Goal: Task Accomplishment & Management: Complete application form

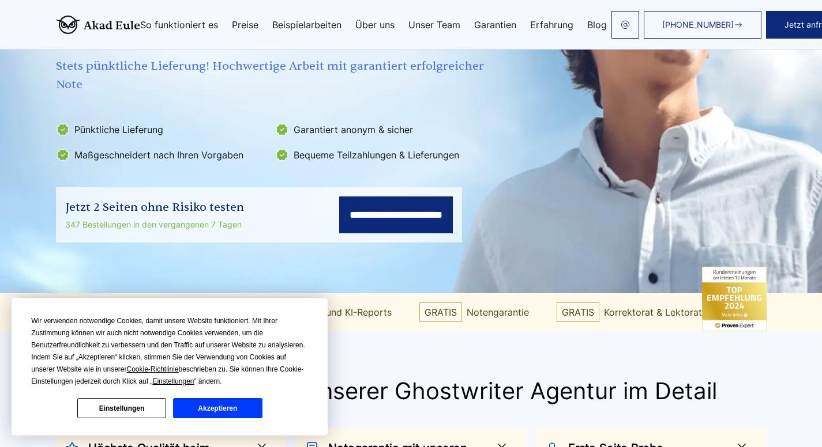
scroll to position [210, 0]
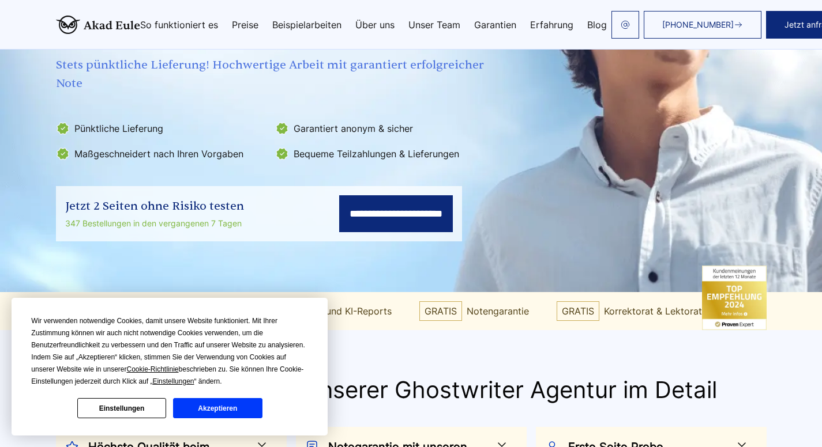
click at [225, 408] on button "Akzeptieren" at bounding box center [217, 408] width 89 height 20
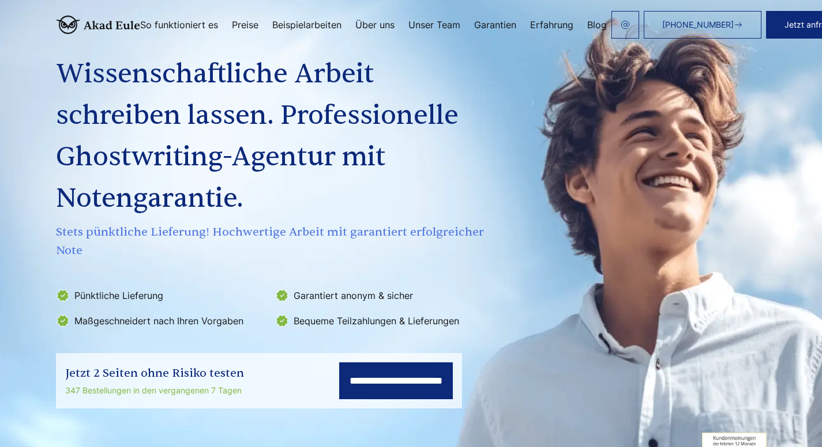
scroll to position [43, 0]
click at [494, 22] on link "Garantien" at bounding box center [495, 24] width 42 height 9
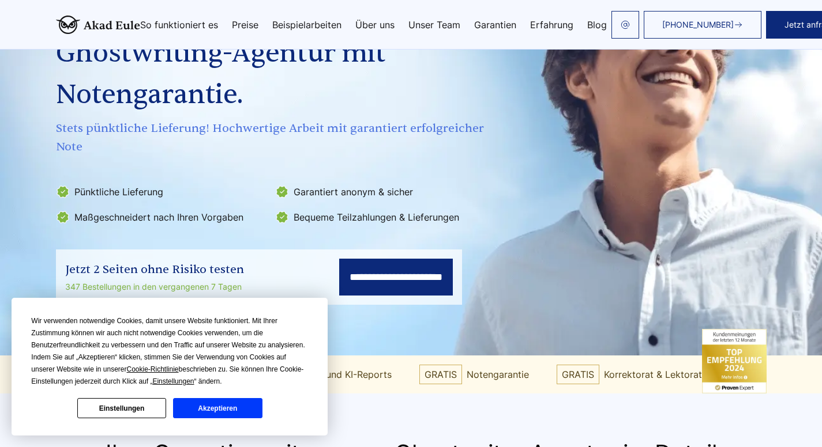
scroll to position [148, 0]
click at [220, 408] on button "Akzeptieren" at bounding box center [217, 408] width 89 height 20
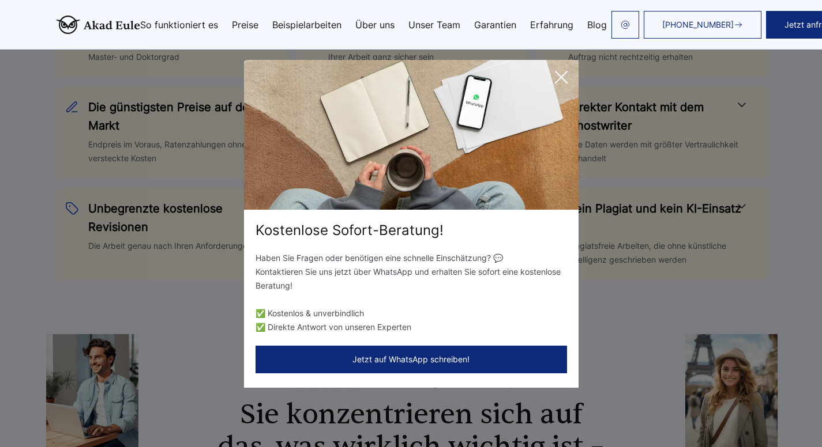
scroll to position [641, 0]
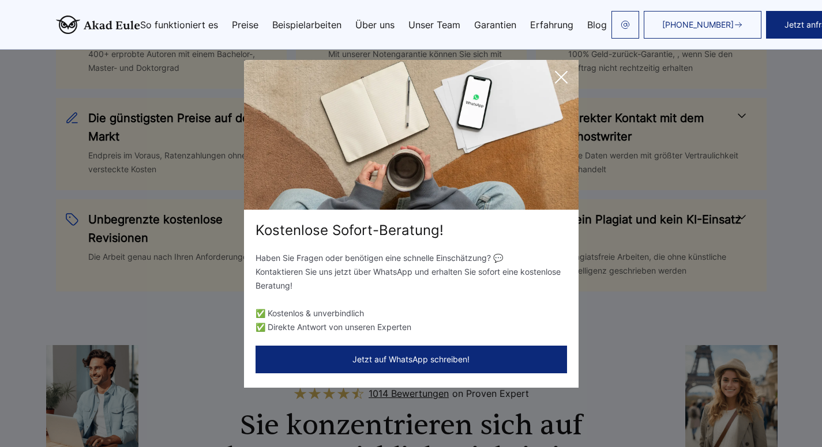
click at [562, 73] on icon at bounding box center [561, 77] width 23 height 23
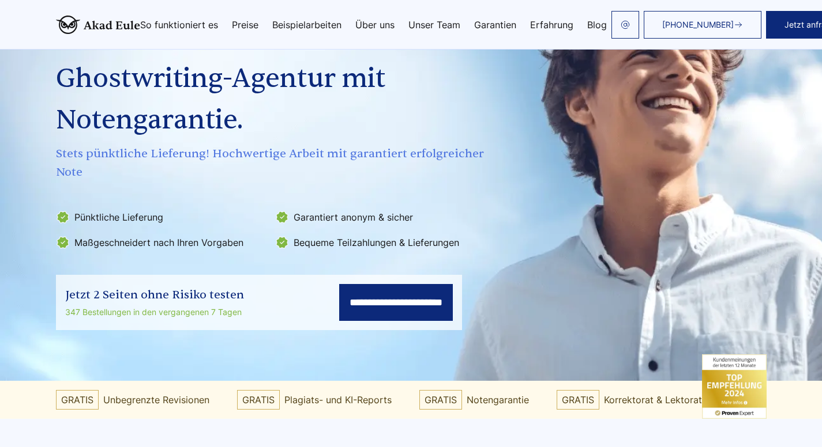
scroll to position [0, 0]
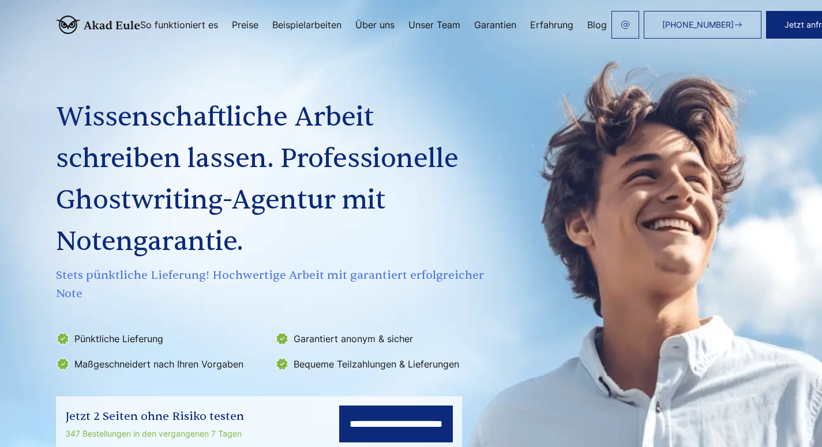
click at [249, 22] on link "Preise" at bounding box center [245, 24] width 27 height 9
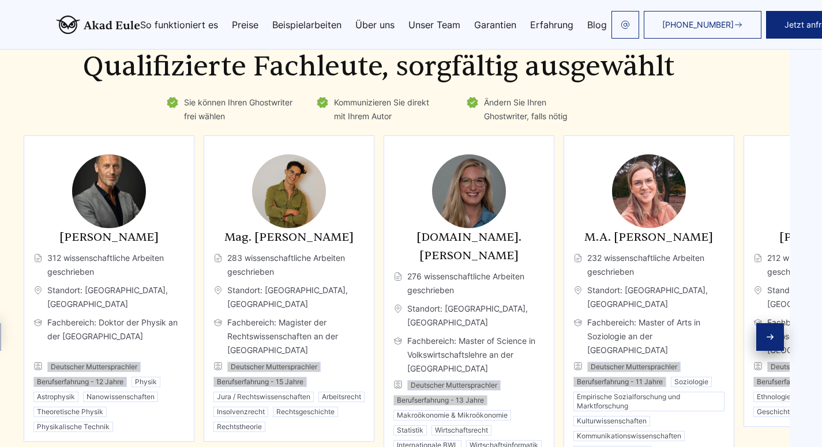
scroll to position [3262, 43]
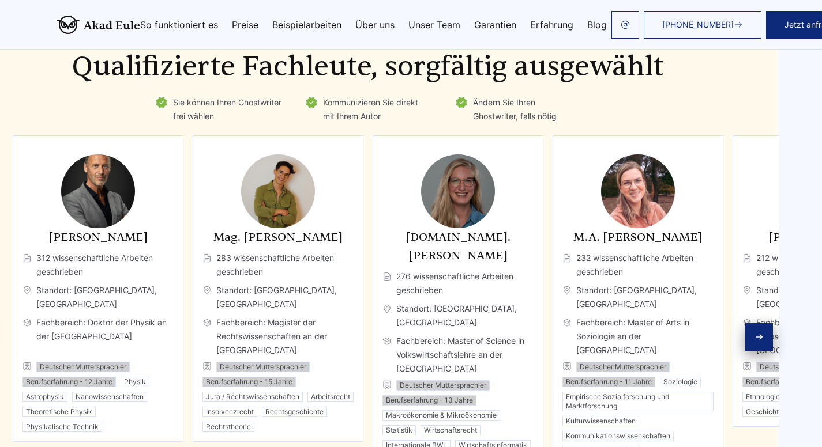
click at [760, 333] on icon "Next slide" at bounding box center [758, 337] width 9 height 9
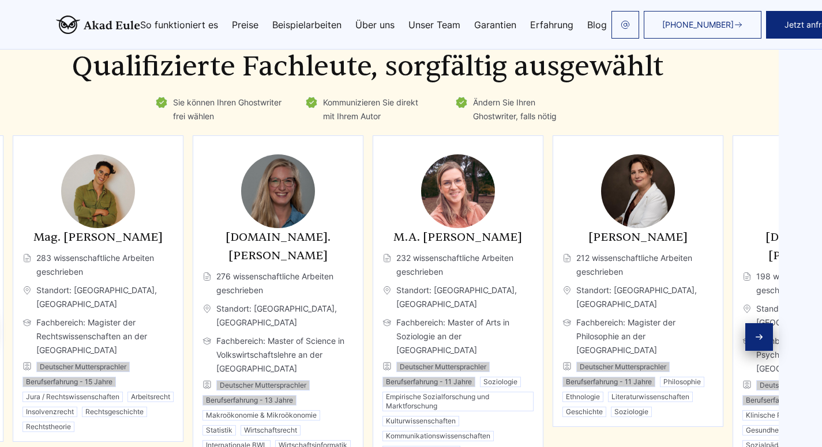
click at [760, 333] on icon "Next slide" at bounding box center [758, 337] width 9 height 9
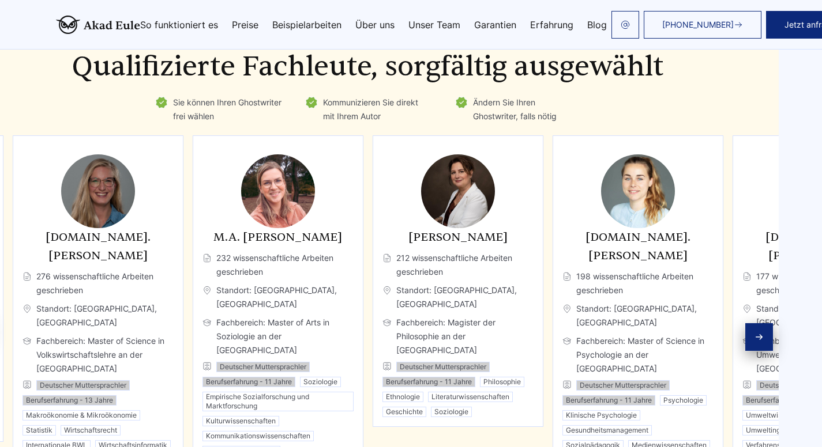
click at [760, 333] on icon "Next slide" at bounding box center [758, 337] width 9 height 9
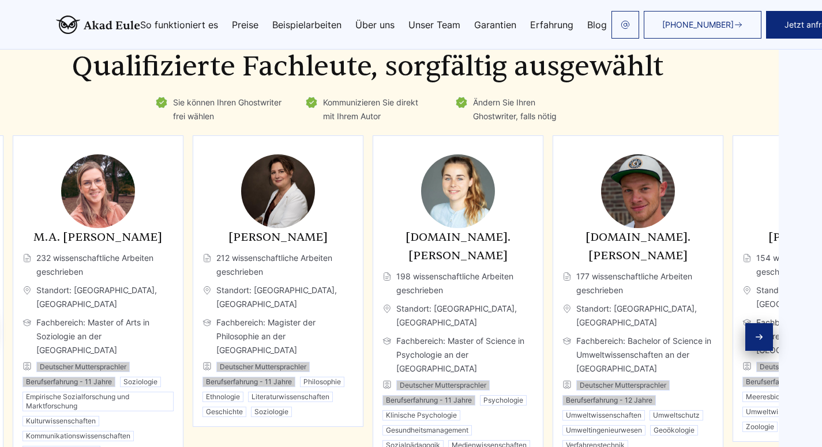
click at [760, 333] on icon "Next slide" at bounding box center [758, 337] width 9 height 9
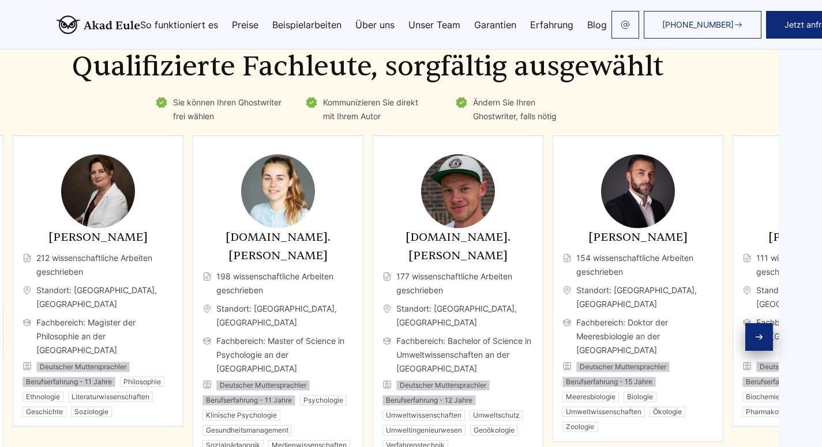
click at [760, 333] on icon "Next slide" at bounding box center [758, 337] width 9 height 9
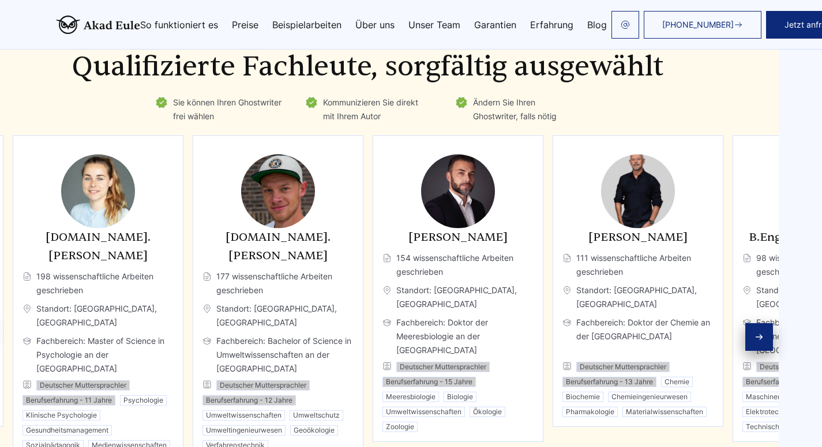
click at [760, 333] on icon "Next slide" at bounding box center [758, 337] width 9 height 9
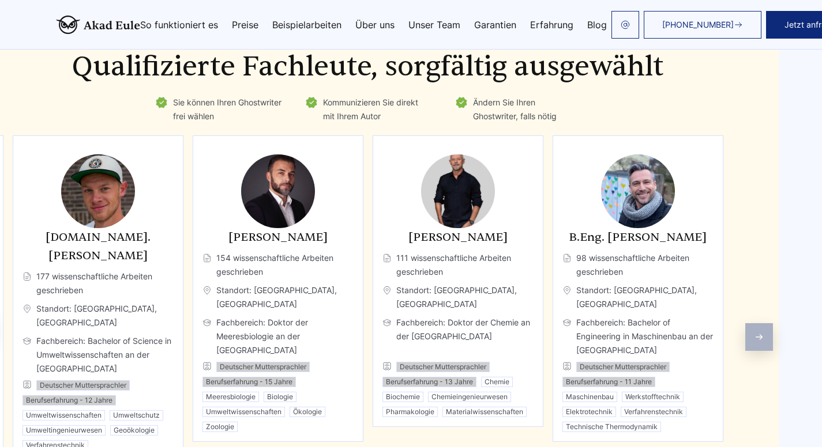
click at [760, 296] on div "Autoren Qualifizierte Fachleute, sorgfältig ausgewählt Sie können Ihren Ghostwr…" at bounding box center [368, 269] width 822 height 468
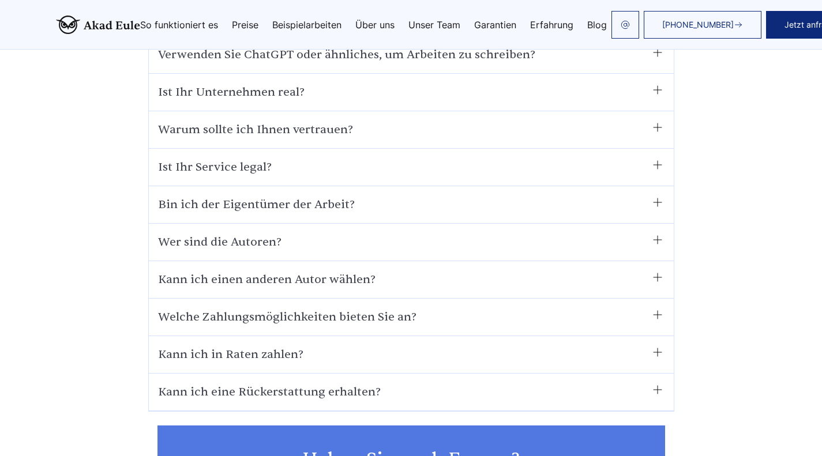
scroll to position [7541, 0]
click at [492, 157] on summary "Ist Ihr Service legal?" at bounding box center [411, 166] width 506 height 18
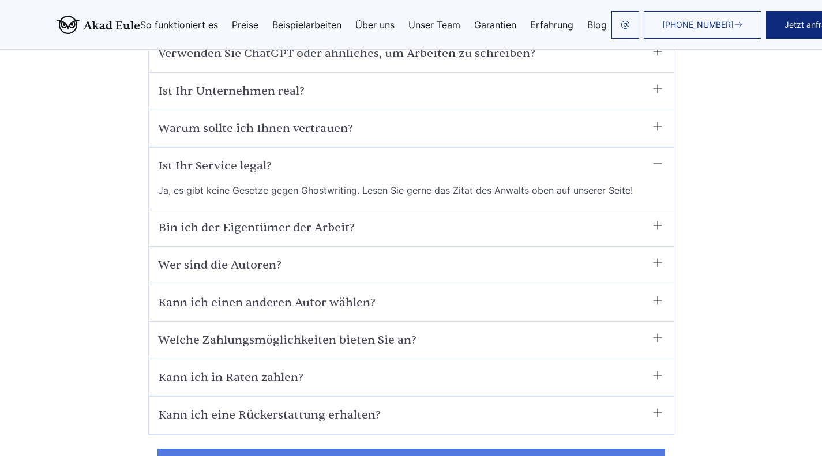
click at [492, 219] on summary "Bin ich der Eigentümer der Arbeit?" at bounding box center [411, 228] width 506 height 18
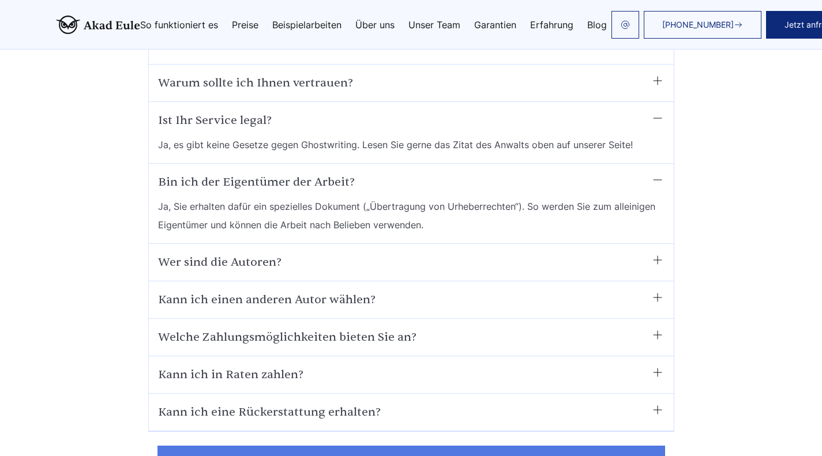
scroll to position [7587, 0]
click at [473, 253] on summary "Wer sind die Autoren?" at bounding box center [411, 262] width 506 height 18
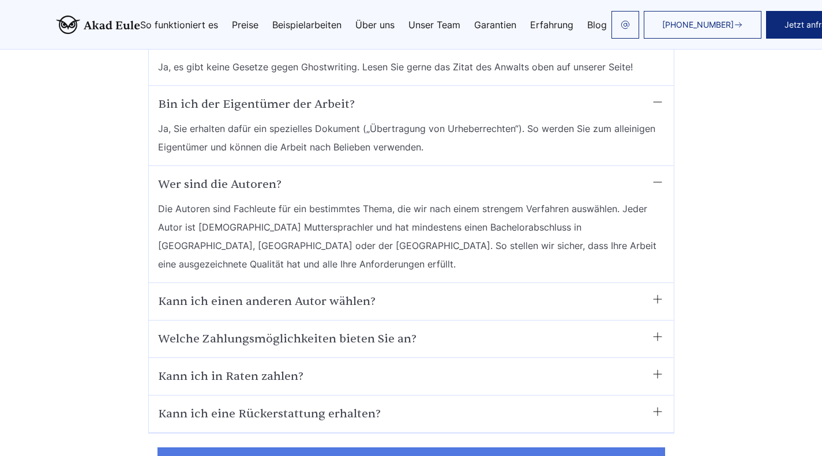
scroll to position [7665, 0]
click at [464, 292] on summary "Kann ich einen anderen Autor wählen?" at bounding box center [411, 301] width 506 height 18
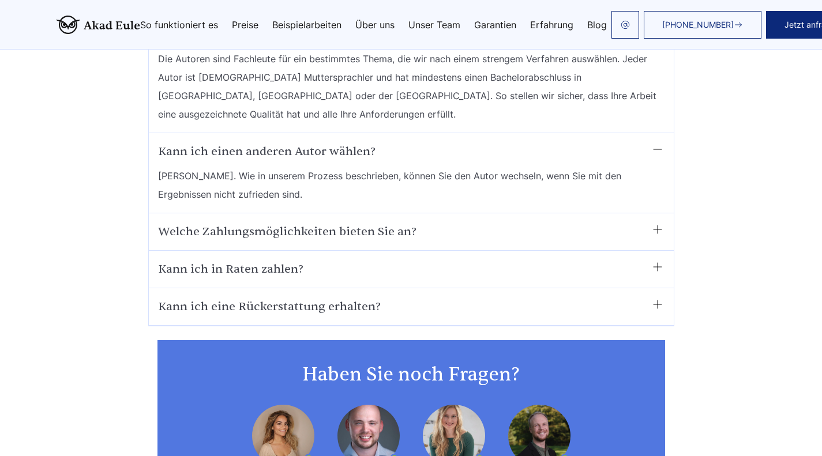
scroll to position [7814, 0]
click at [455, 259] on summary "Kann ich in Raten zahlen?" at bounding box center [411, 268] width 506 height 18
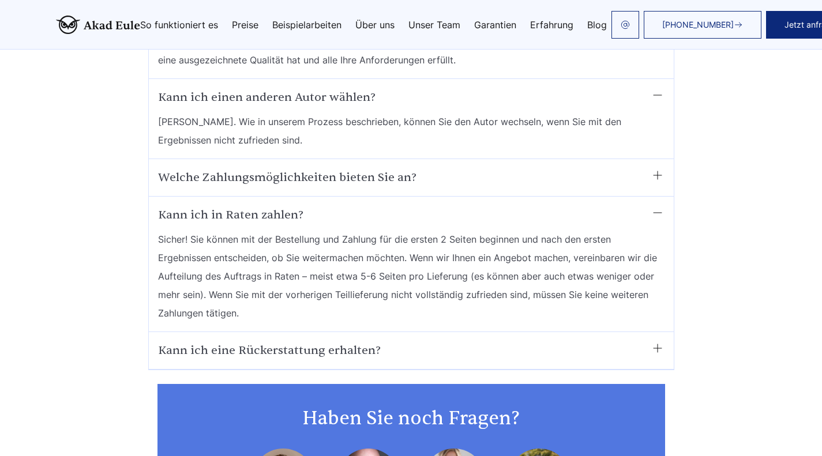
scroll to position [7869, 0]
click at [447, 341] on summary "Kann ich eine Rückerstattung erhalten?" at bounding box center [411, 350] width 506 height 18
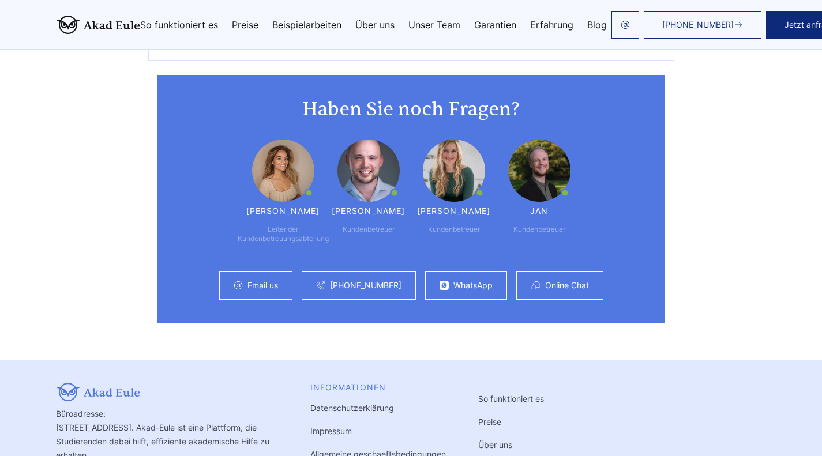
scroll to position [8377, 0]
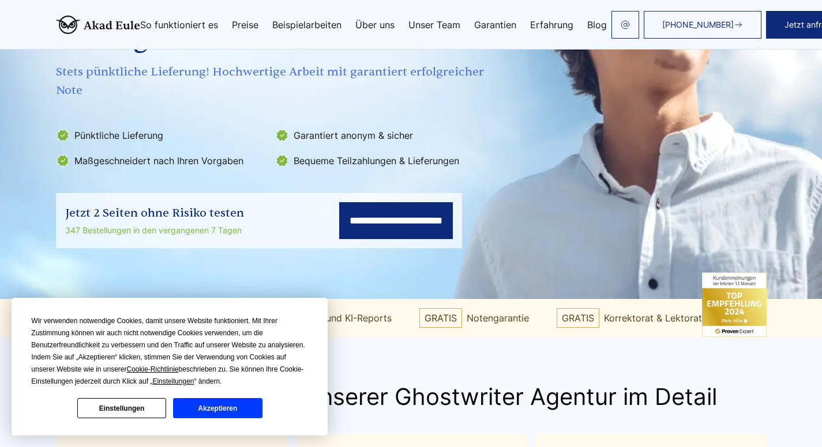
scroll to position [311, 0]
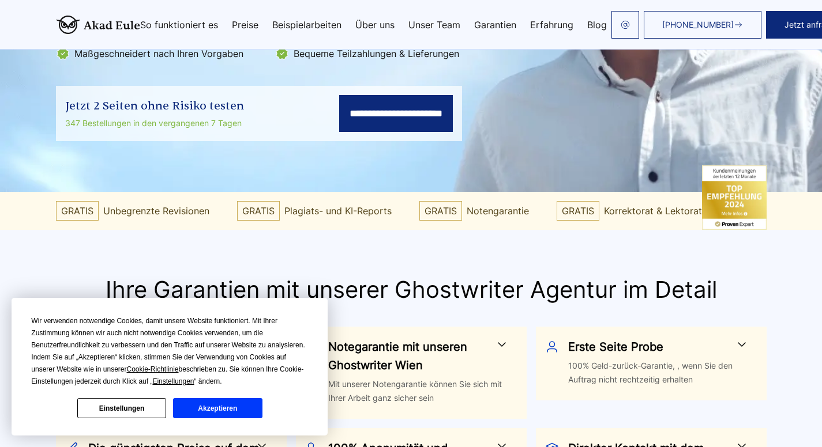
click at [402, 119] on input "**********" at bounding box center [396, 113] width 114 height 37
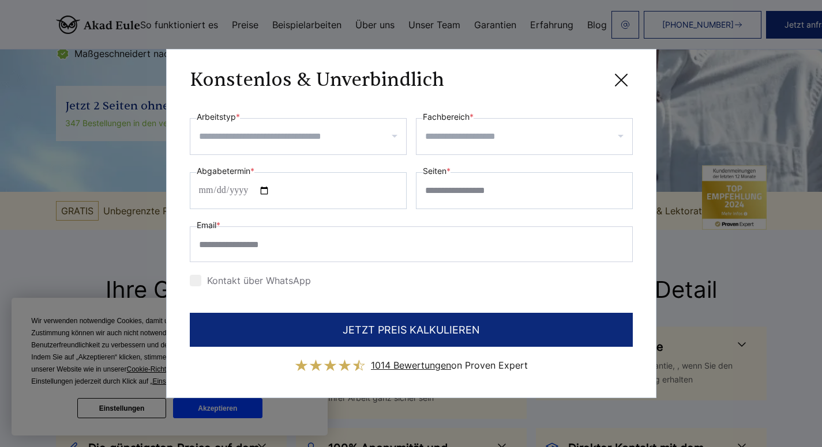
click at [297, 126] on div at bounding box center [298, 136] width 217 height 37
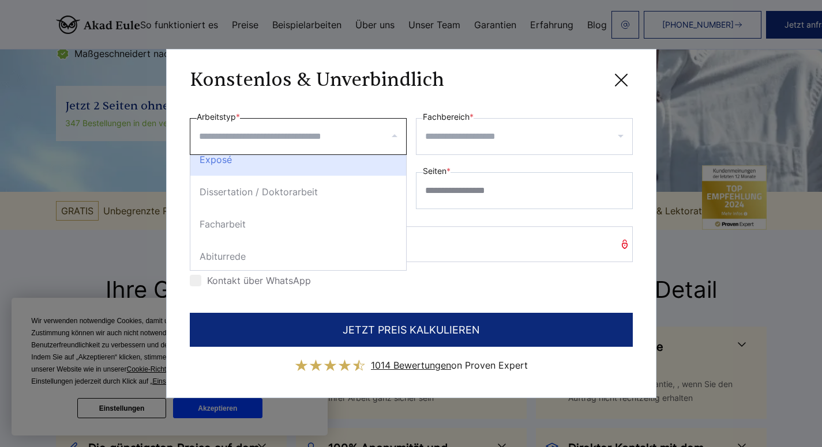
scroll to position [141, 0]
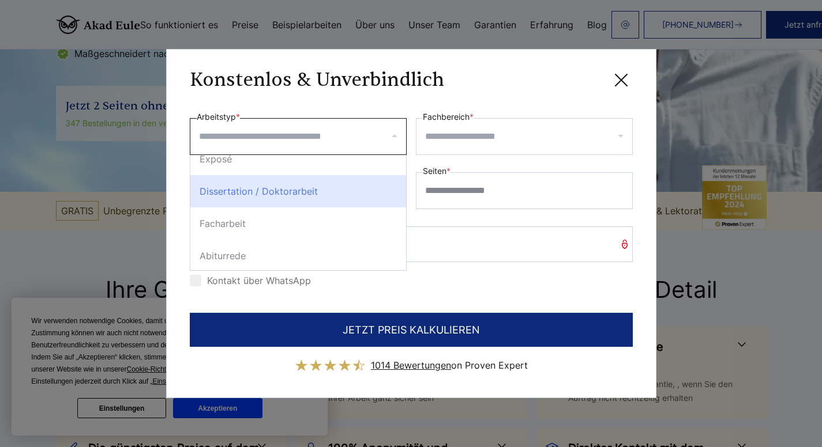
click at [277, 197] on div "Dissertation / Doktorarbeit" at bounding box center [298, 191] width 216 height 32
select select "**"
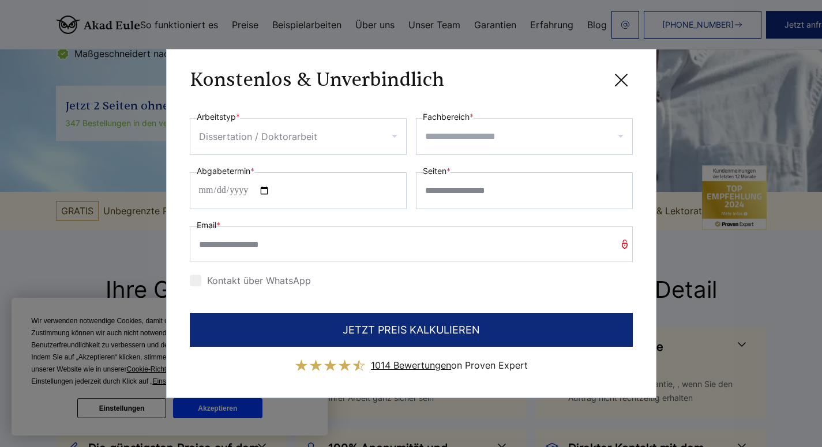
click at [467, 140] on input "Fachbereich *" at bounding box center [528, 136] width 207 height 18
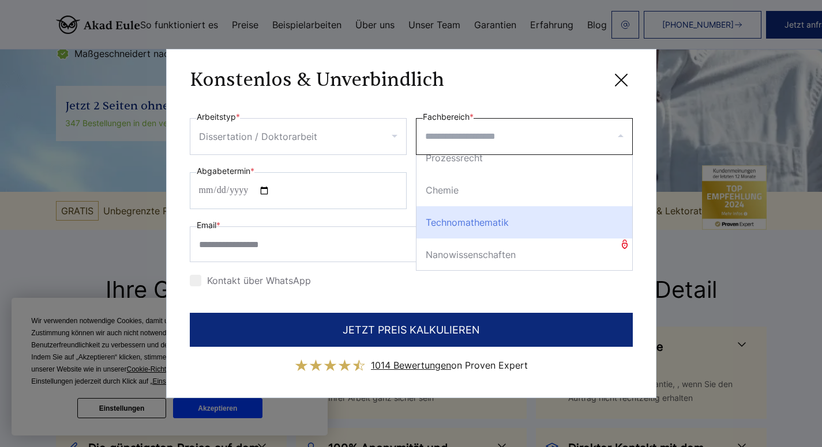
scroll to position [822, 0]
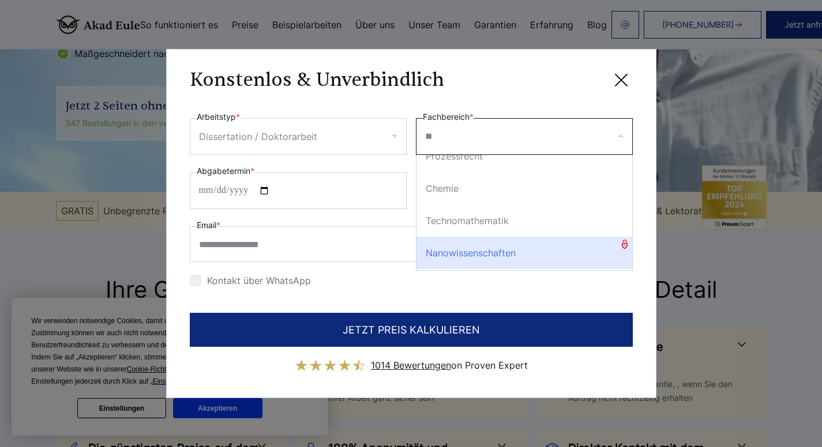
type input "***"
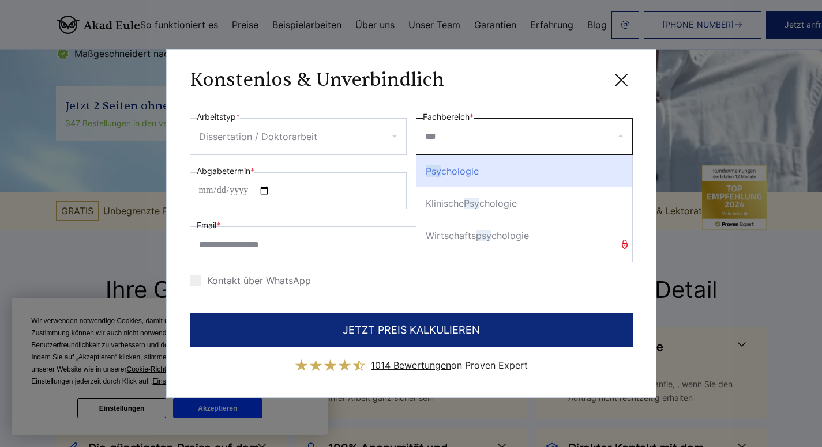
scroll to position [0, 0]
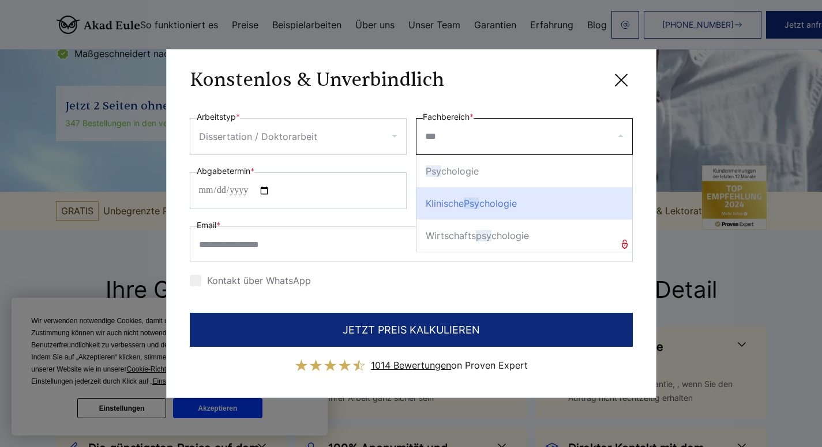
click at [466, 210] on div "Klinische Psy chologie" at bounding box center [524, 203] width 216 height 32
select select "***"
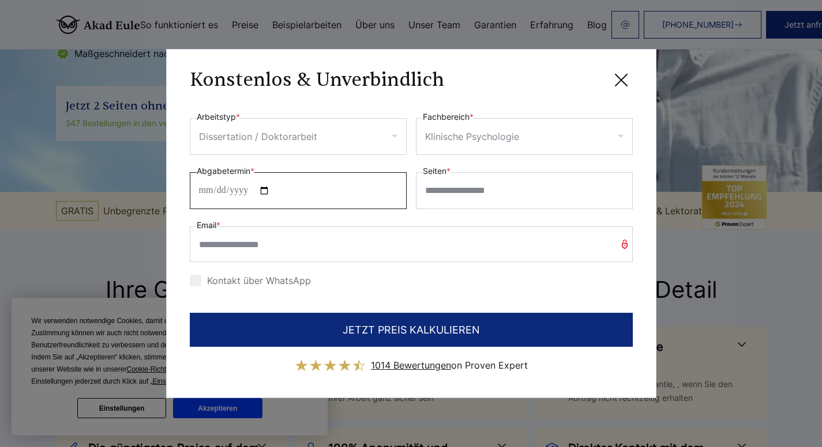
click at [240, 197] on input "Abgabetermin *" at bounding box center [298, 190] width 217 height 37
click at [272, 193] on input "Abgabetermin *" at bounding box center [298, 190] width 217 height 37
type input "**********"
click at [481, 195] on input "Seiten *" at bounding box center [524, 190] width 217 height 37
click at [481, 275] on div "Kontakt über WhatsApp" at bounding box center [411, 281] width 443 height 18
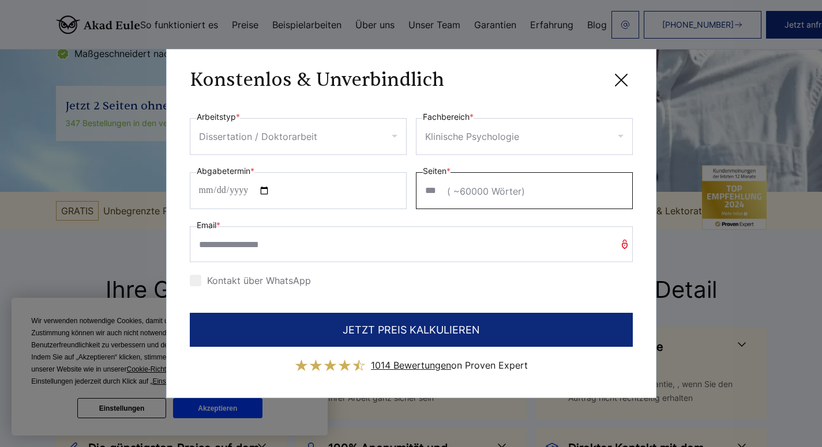
click at [476, 193] on input "***" at bounding box center [524, 190] width 217 height 37
type input "*"
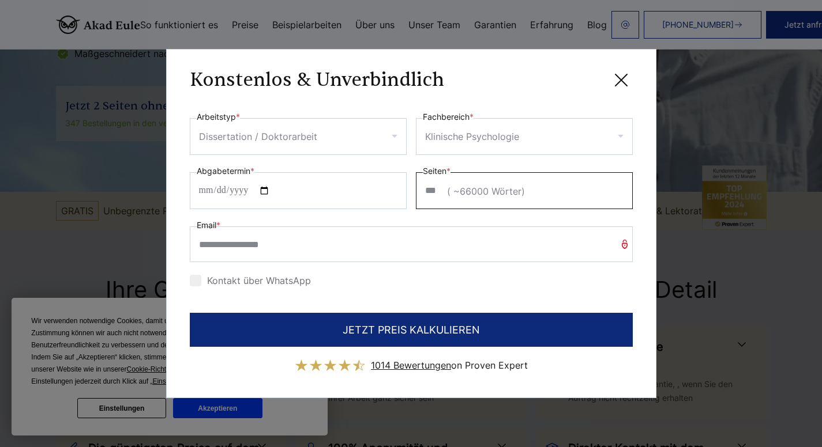
type input "***"
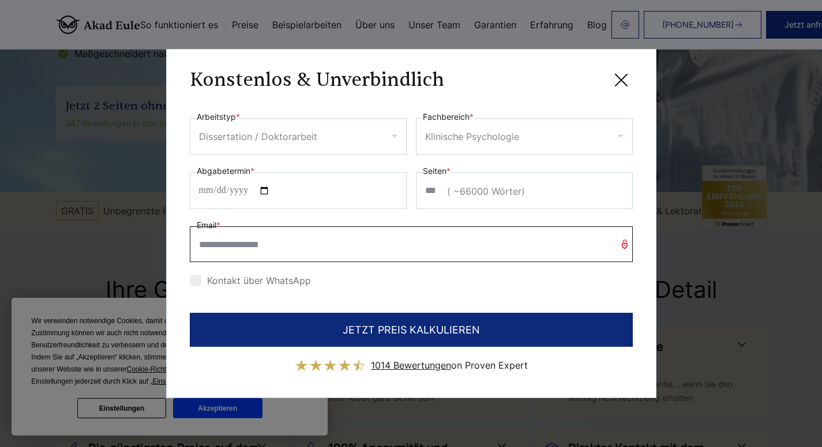
click at [328, 243] on input "Email *" at bounding box center [411, 245] width 443 height 36
paste input "**********"
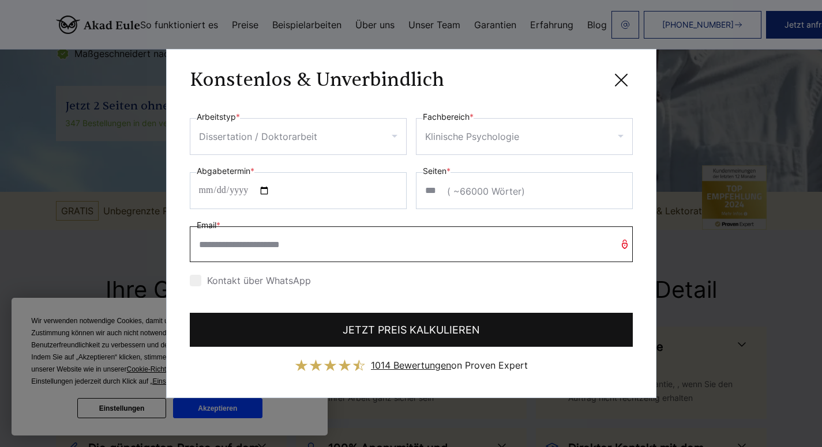
type input "**********"
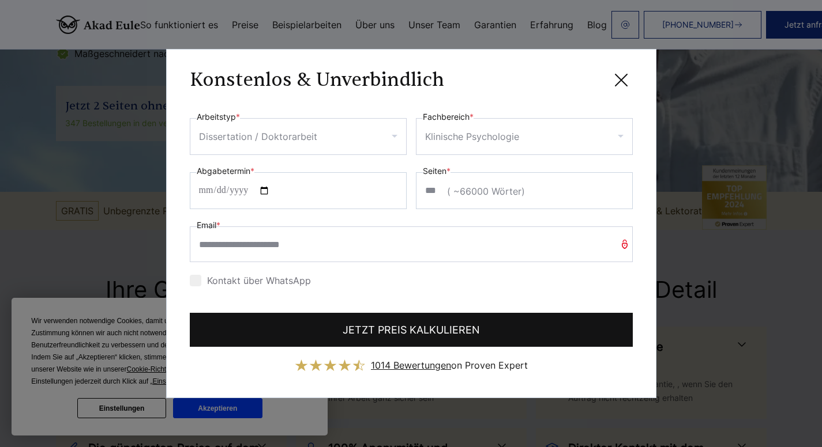
click at [416, 336] on button "JETZT PREIS KALKULIEREN" at bounding box center [411, 330] width 443 height 34
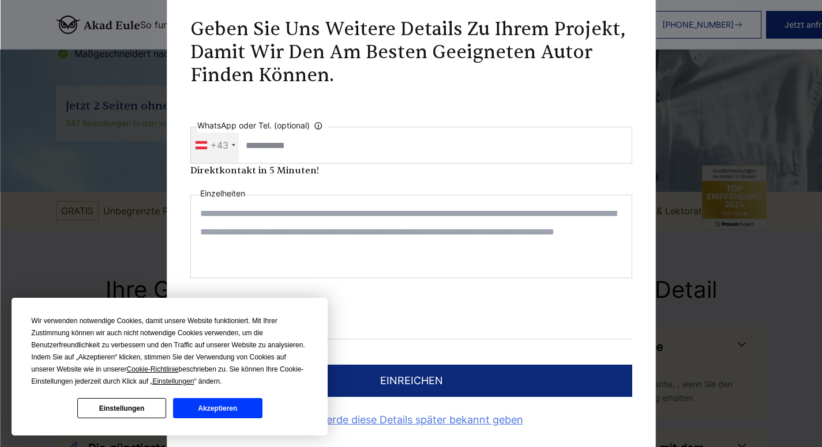
click at [130, 407] on button "Einstellungen" at bounding box center [121, 408] width 89 height 20
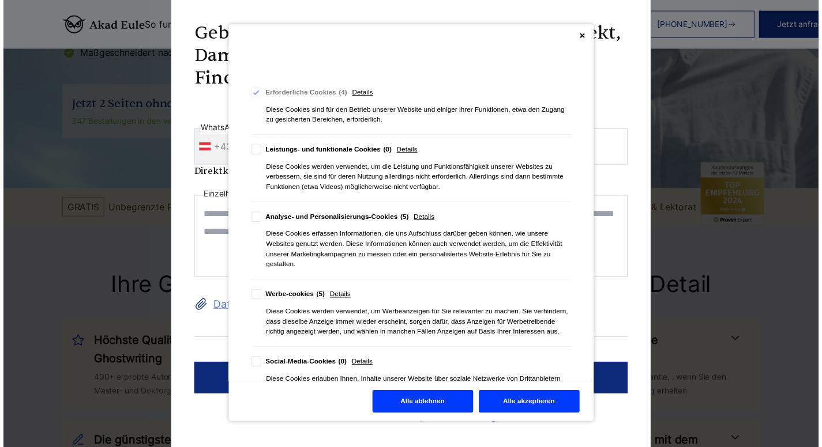
scroll to position [97, 0]
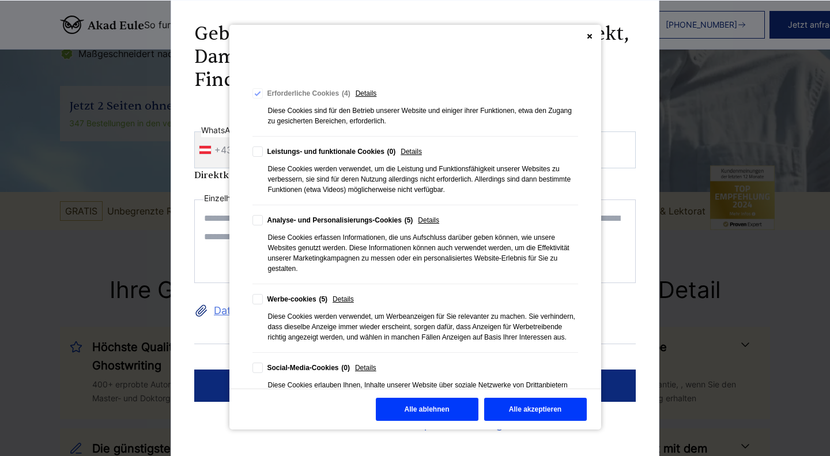
click at [433, 403] on button "Alle ablehnen" at bounding box center [427, 409] width 103 height 23
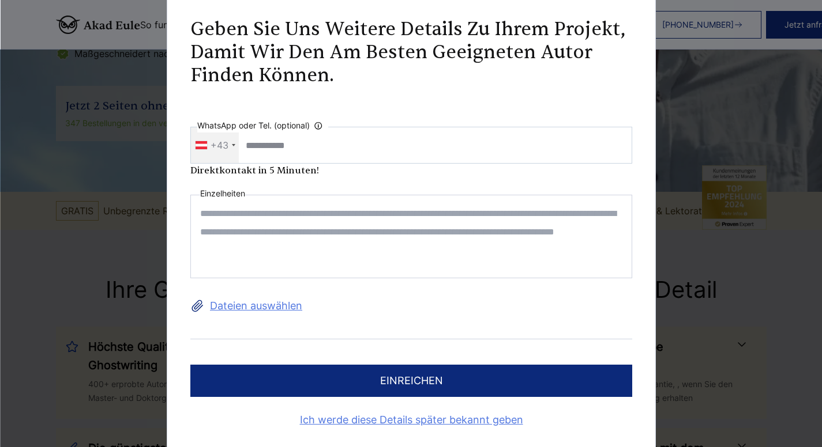
scroll to position [1, 0]
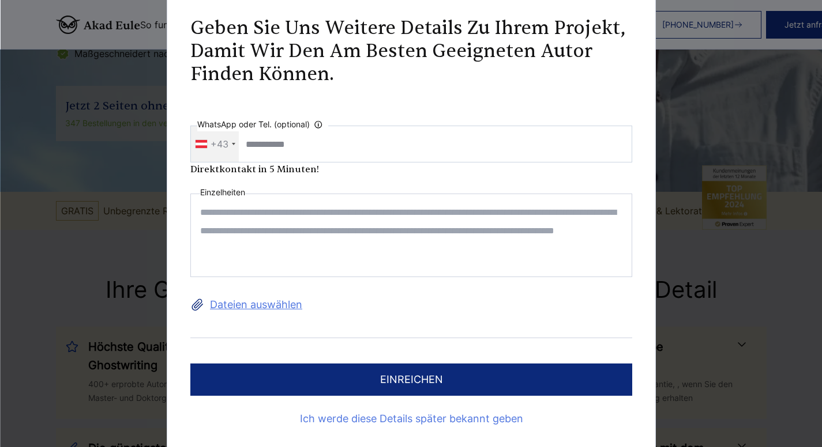
click at [400, 420] on link "Ich werde diese Details später bekannt geben" at bounding box center [411, 419] width 442 height 18
